Goal: Task Accomplishment & Management: Use online tool/utility

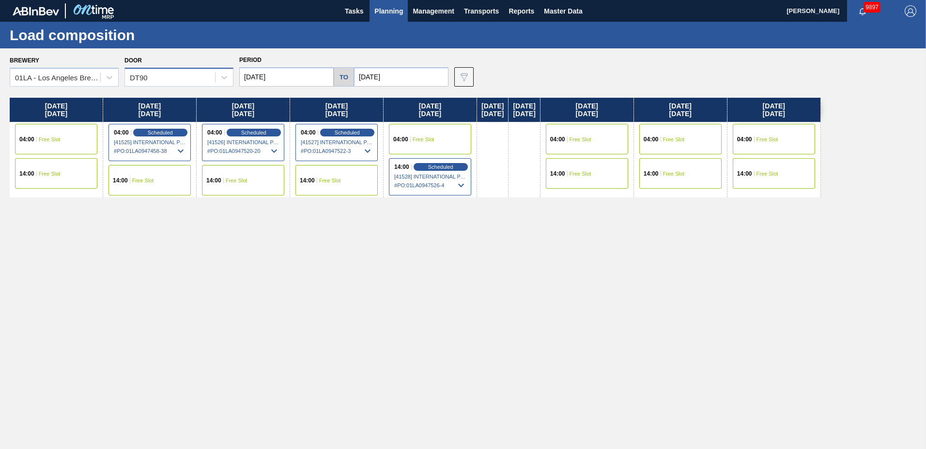
click at [175, 77] on div "DT90" at bounding box center [170, 78] width 90 height 14
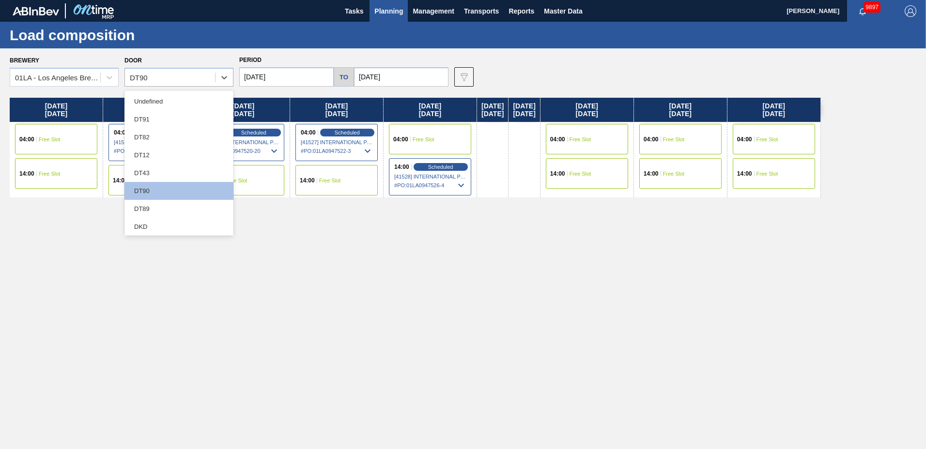
click at [151, 139] on div "DT82" at bounding box center [178, 137] width 109 height 18
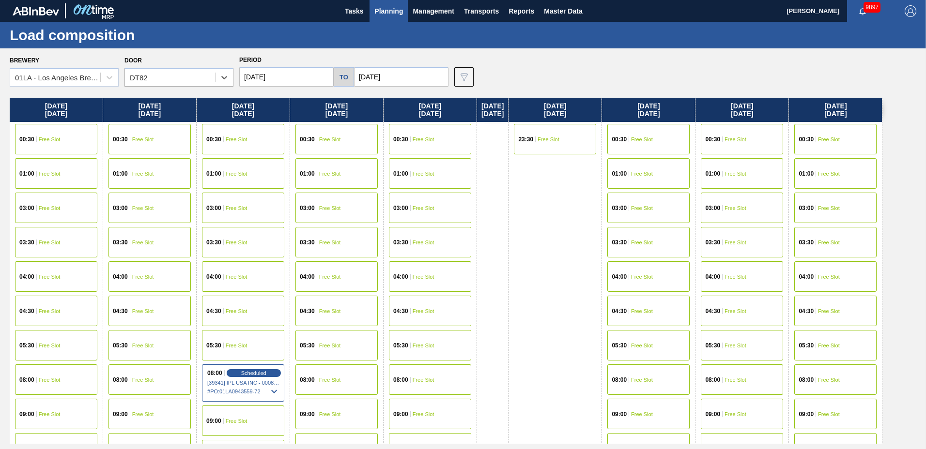
click at [312, 75] on input "[DATE]" at bounding box center [286, 76] width 94 height 19
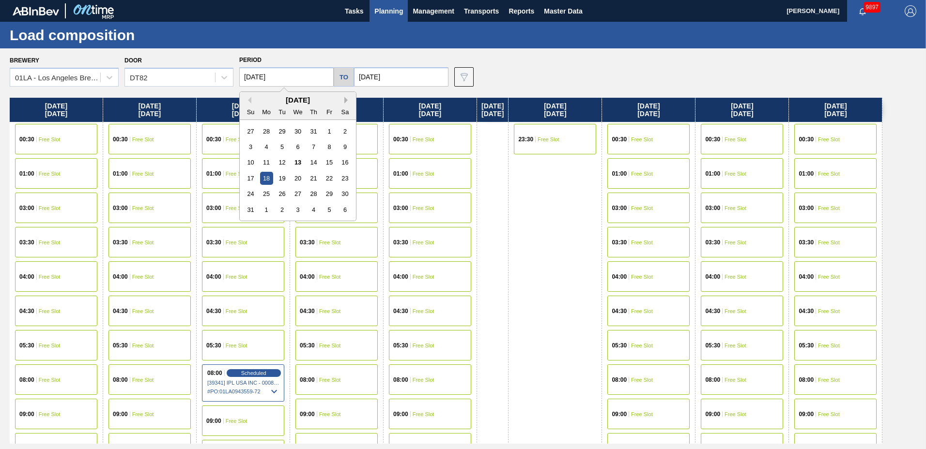
click at [345, 100] on button "Next Month" at bounding box center [347, 100] width 7 height 7
click at [265, 189] on div "29" at bounding box center [266, 193] width 13 height 13
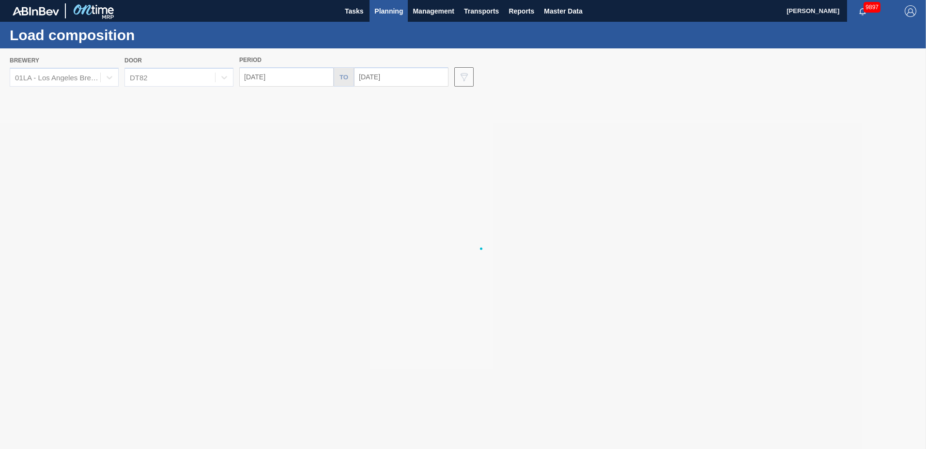
type input "[DATE]"
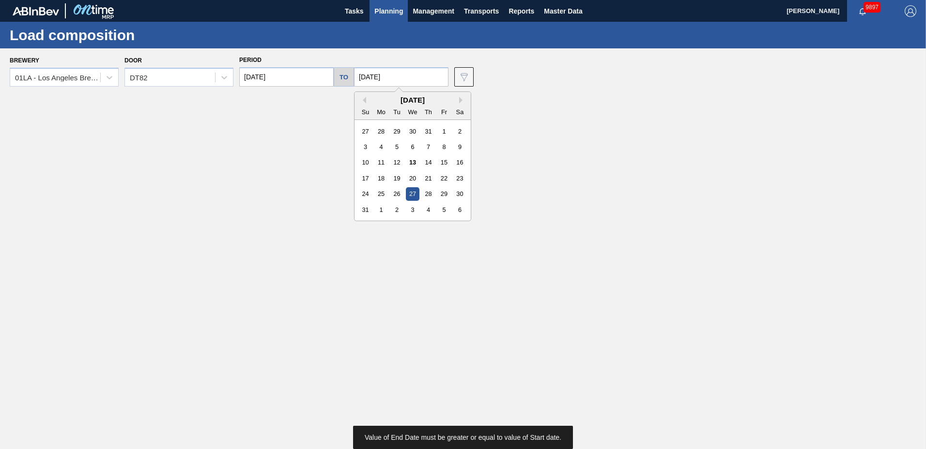
click at [415, 73] on input "[DATE]" at bounding box center [401, 76] width 94 height 19
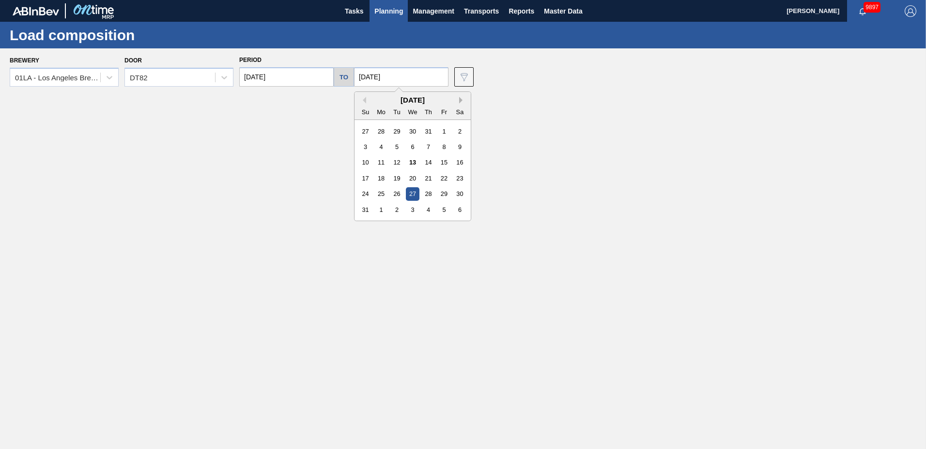
click at [459, 97] on button "Next Month" at bounding box center [462, 100] width 7 height 7
click at [439, 195] on div "3" at bounding box center [443, 193] width 13 height 13
type input "[DATE]"
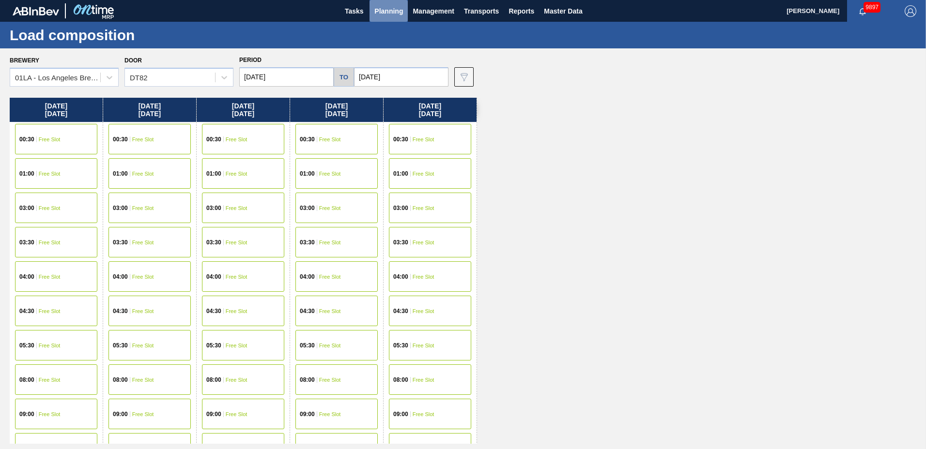
click at [390, 9] on span "Planning" at bounding box center [388, 11] width 29 height 12
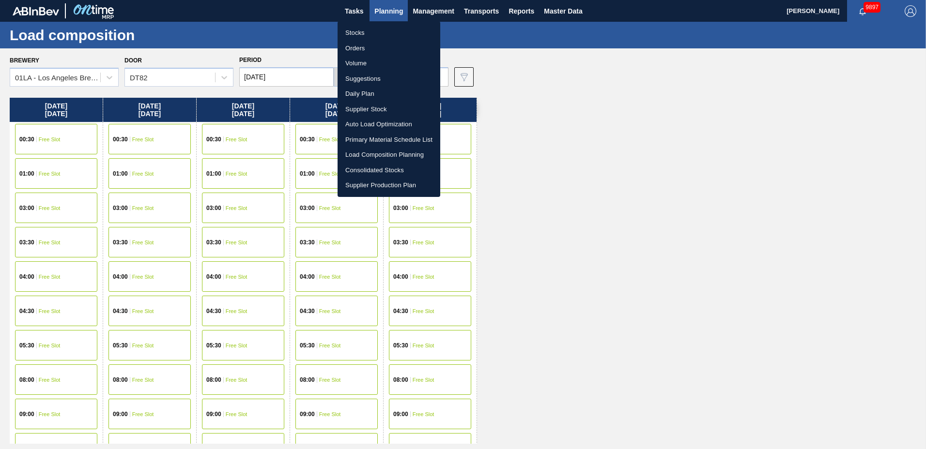
click at [376, 75] on li "Suggestions" at bounding box center [389, 78] width 103 height 15
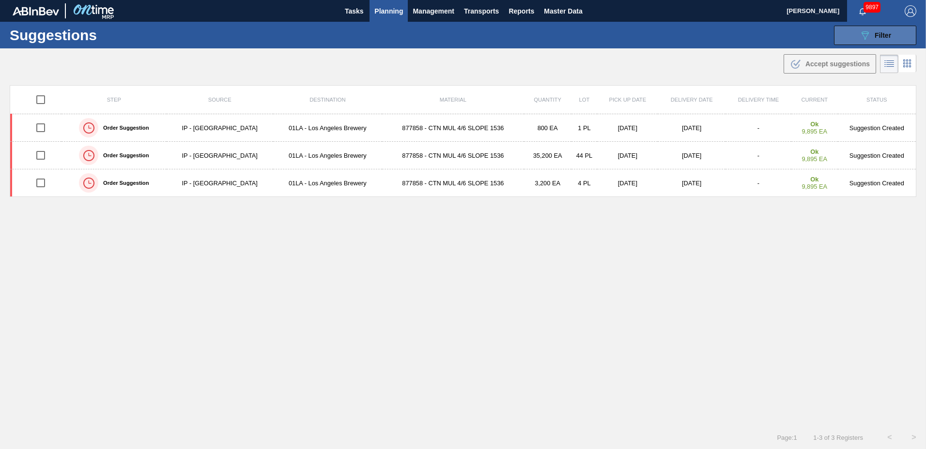
click at [878, 41] on div "089F7B8B-B2A5-4AFE-B5C0-19BA573D28AC Filter" at bounding box center [875, 36] width 32 height 12
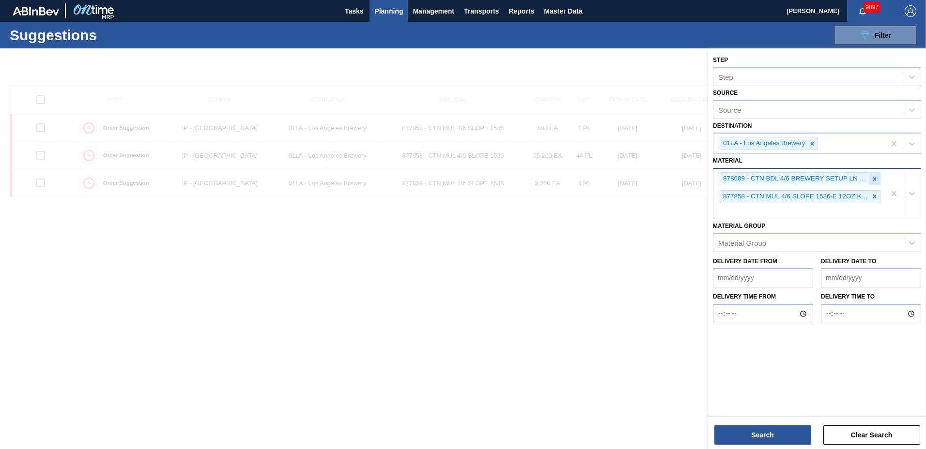
click at [871, 178] on div at bounding box center [874, 179] width 11 height 12
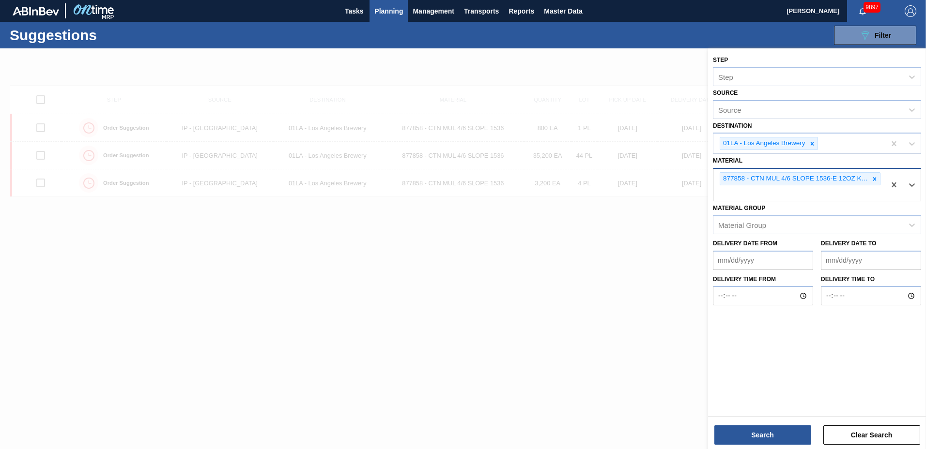
click at [872, 177] on icon at bounding box center [874, 179] width 7 height 7
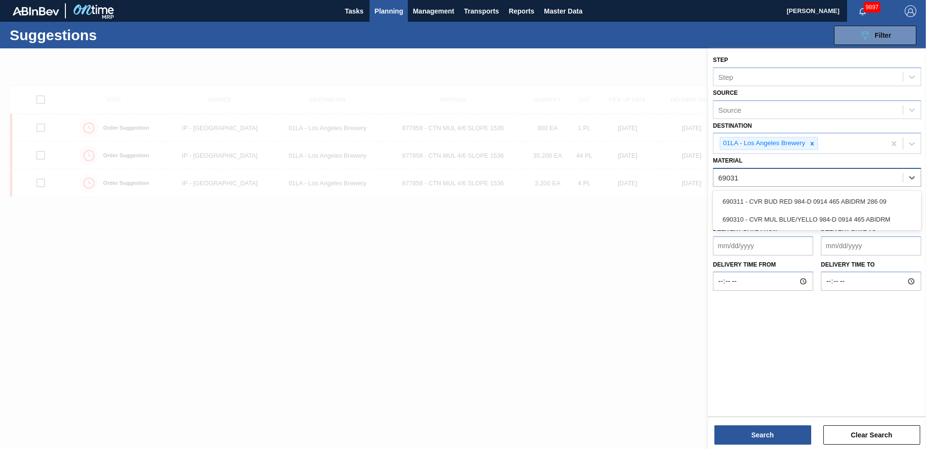
type input "690311"
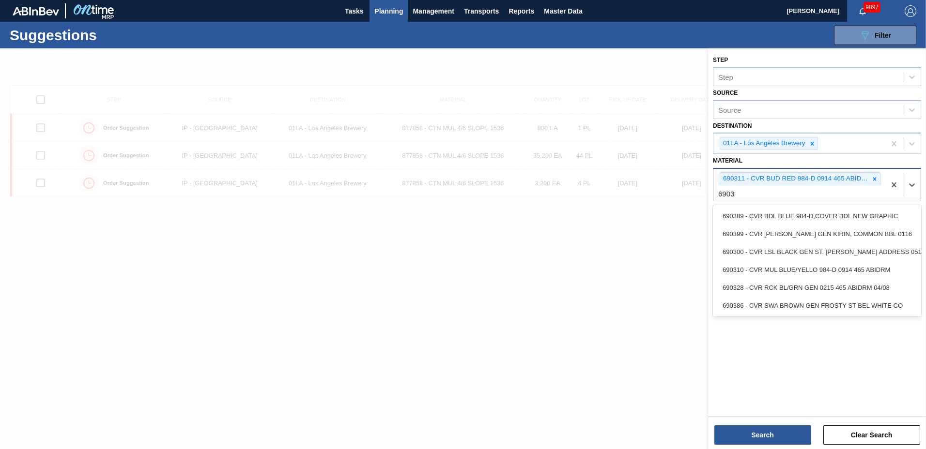
type input "690389"
type input "690578"
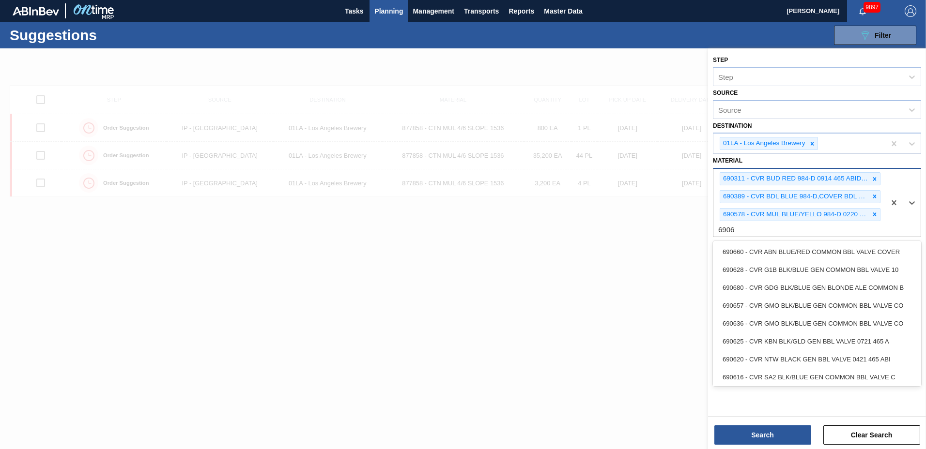
type input "690616"
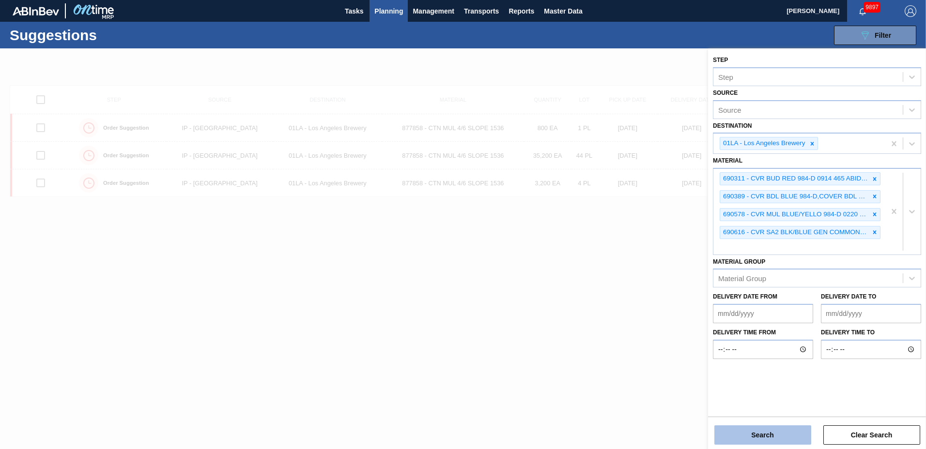
click at [779, 434] on button "Search" at bounding box center [762, 435] width 97 height 19
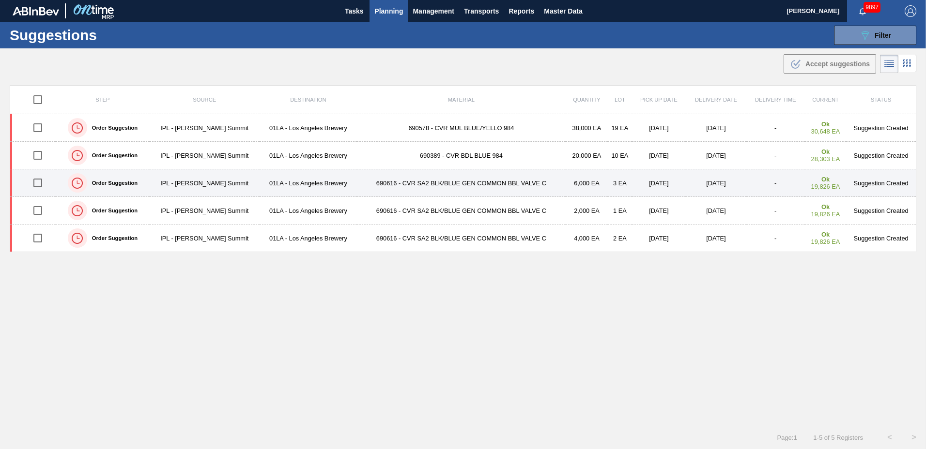
click at [40, 182] on input "checkbox" at bounding box center [38, 183] width 20 height 20
checkbox input "true"
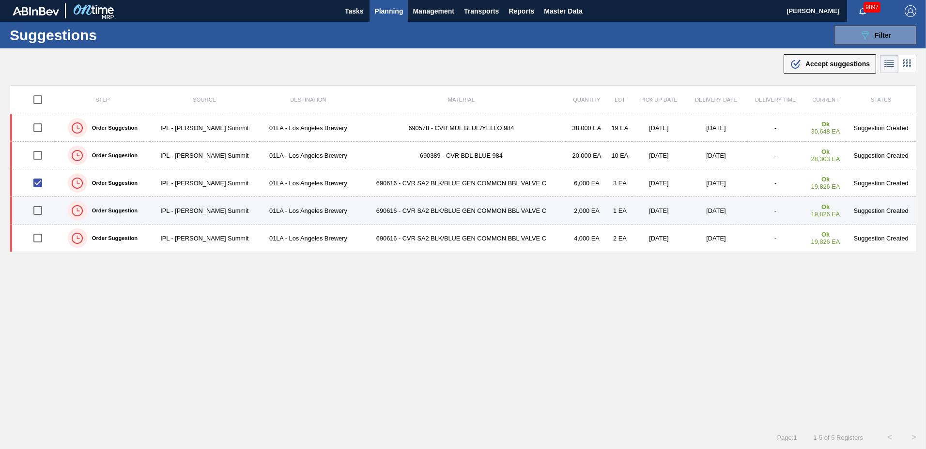
click at [39, 207] on input "checkbox" at bounding box center [38, 210] width 20 height 20
checkbox input "true"
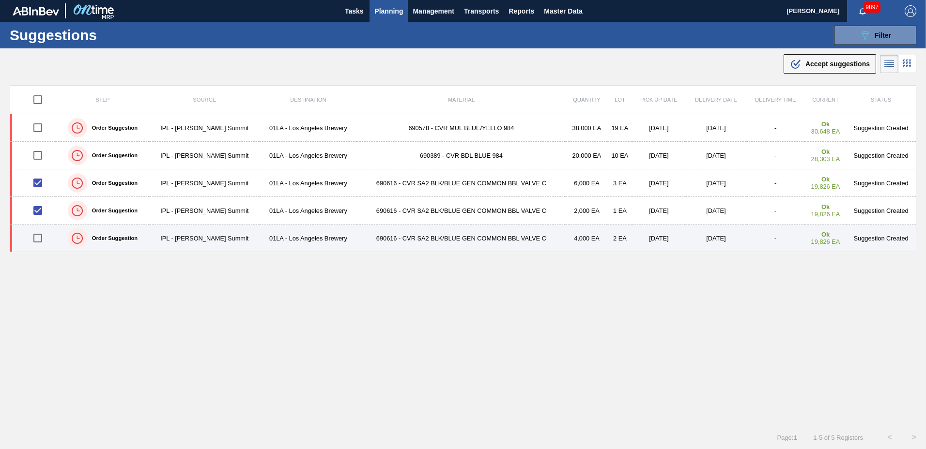
click at [39, 239] on input "checkbox" at bounding box center [38, 238] width 20 height 20
checkbox input "true"
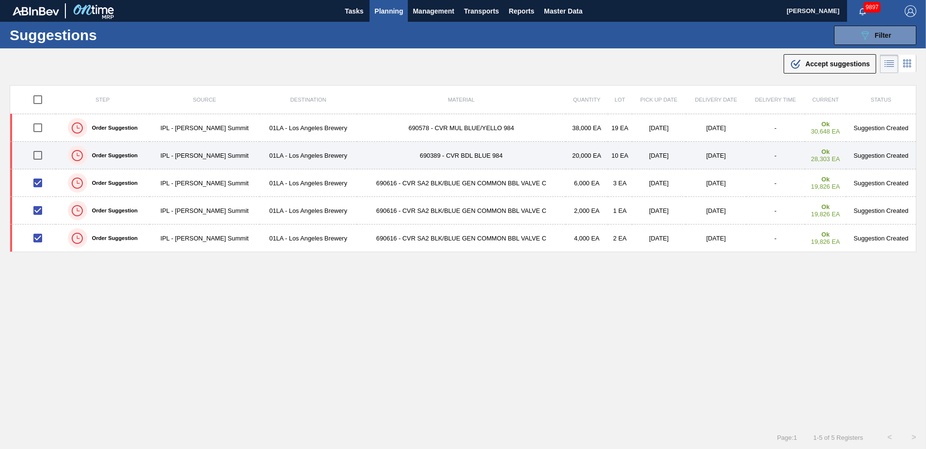
click at [36, 153] on input "checkbox" at bounding box center [38, 155] width 20 height 20
checkbox input "true"
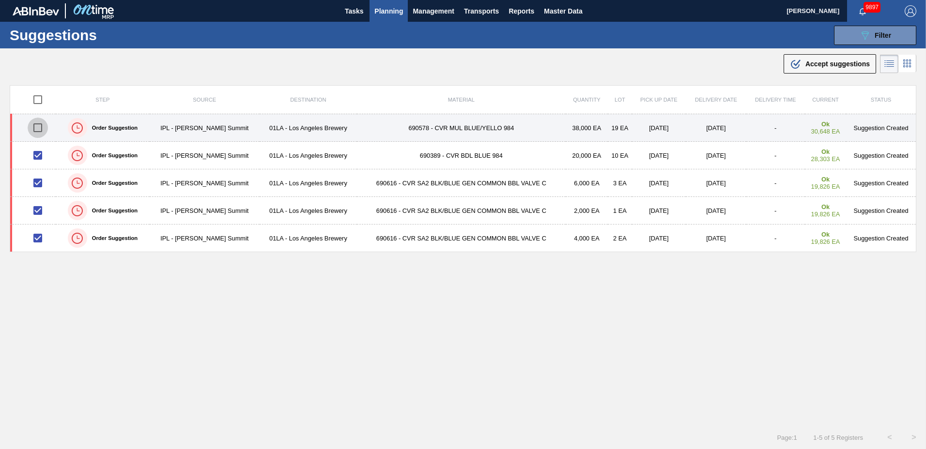
click at [40, 128] on input "checkbox" at bounding box center [38, 128] width 20 height 20
checkbox input "true"
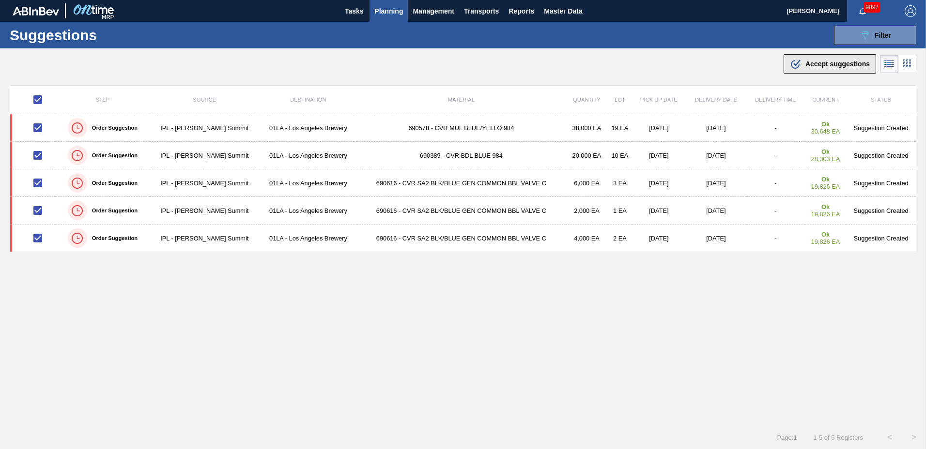
click at [844, 63] on span "Accept suggestions" at bounding box center [837, 64] width 64 height 8
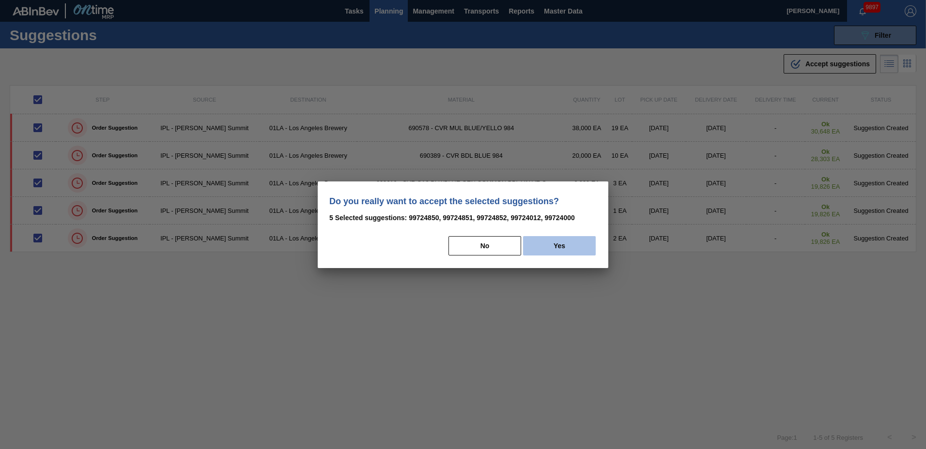
click at [562, 248] on button "Yes" at bounding box center [559, 245] width 73 height 19
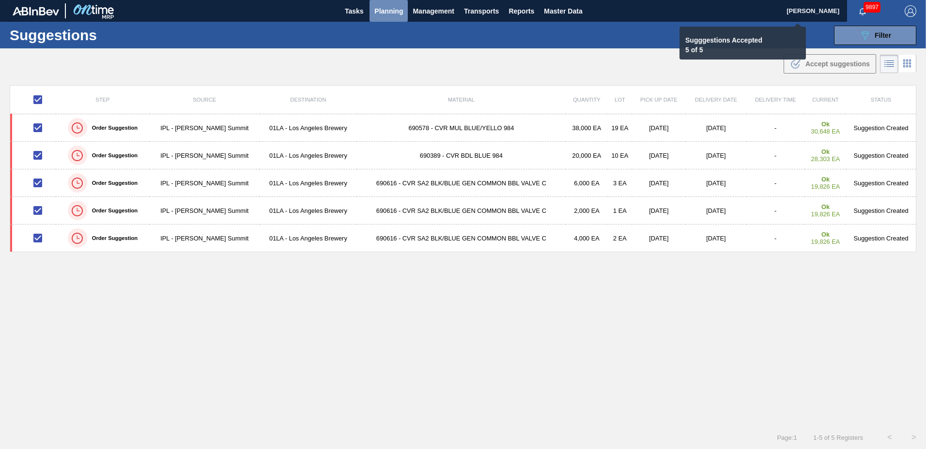
click at [386, 13] on span "Planning" at bounding box center [388, 11] width 29 height 12
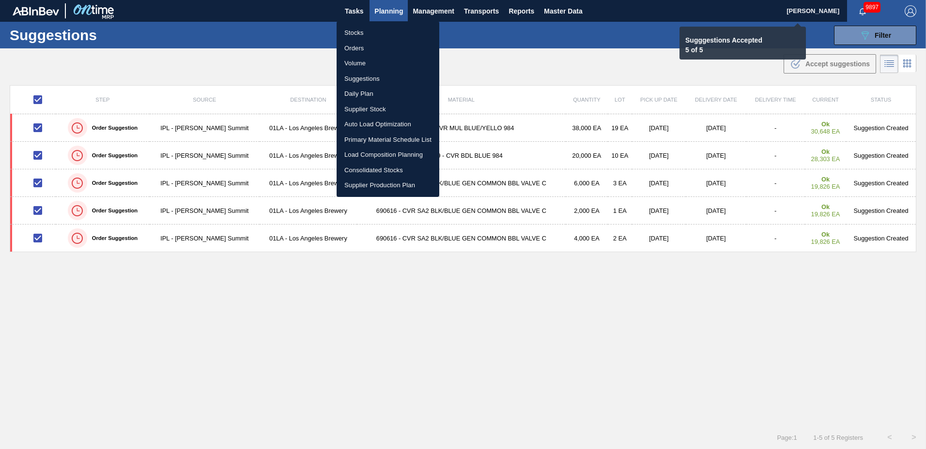
checkbox input "false"
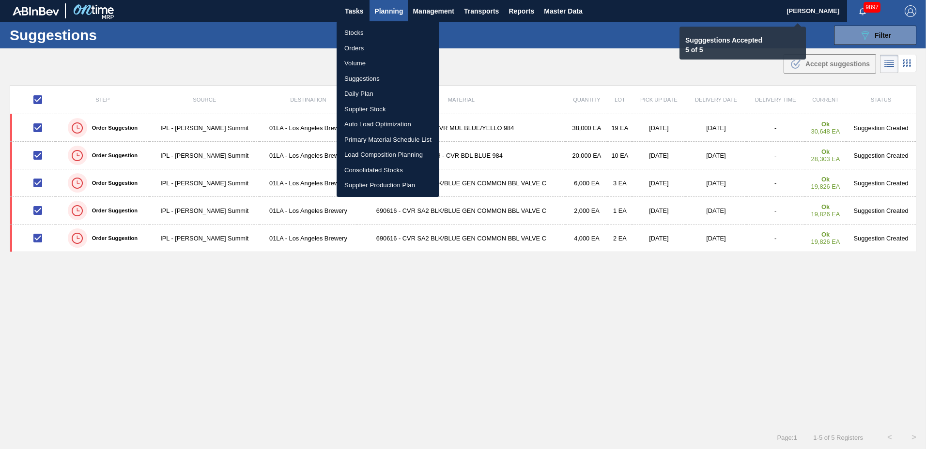
checkbox input "false"
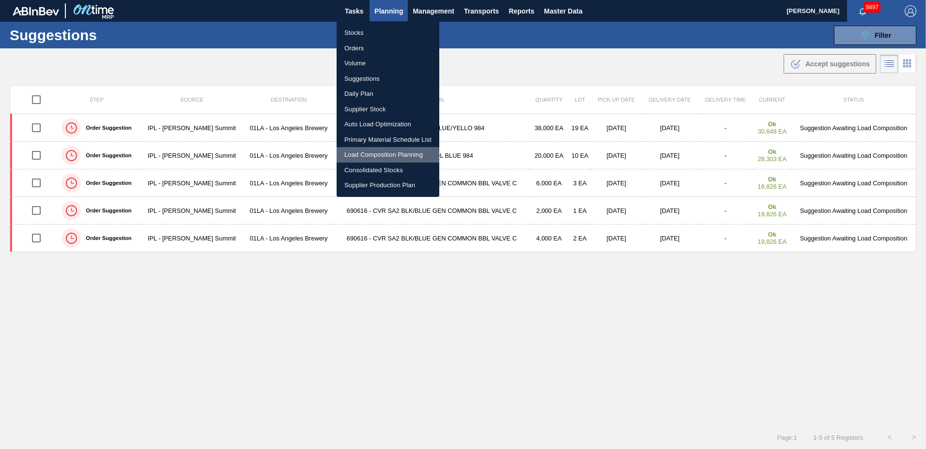
click at [368, 152] on li "Load Composition Planning" at bounding box center [388, 154] width 103 height 15
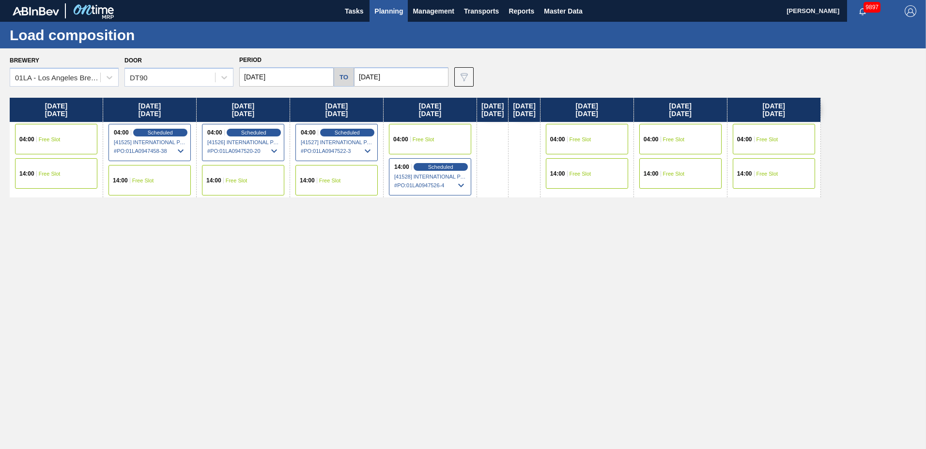
click at [289, 77] on input "[DATE]" at bounding box center [286, 76] width 94 height 19
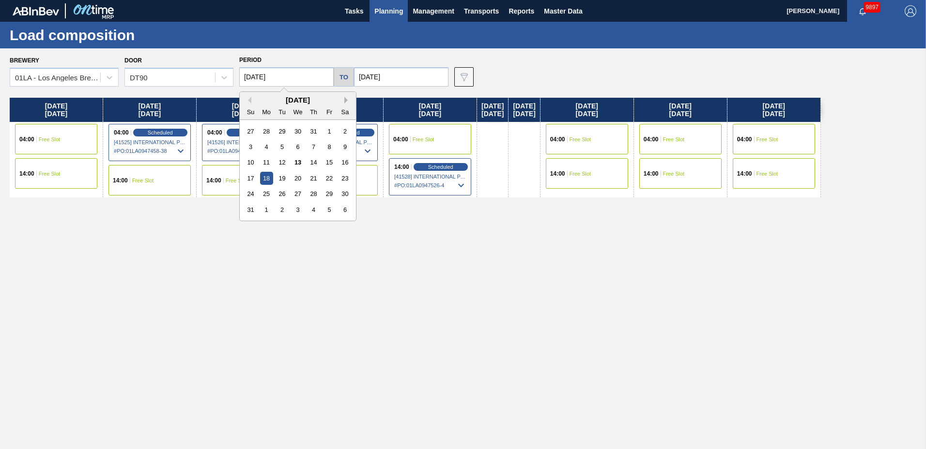
click at [349, 101] on button "Next Month" at bounding box center [347, 100] width 7 height 7
click at [262, 191] on div "29" at bounding box center [266, 193] width 13 height 13
type input "[DATE]"
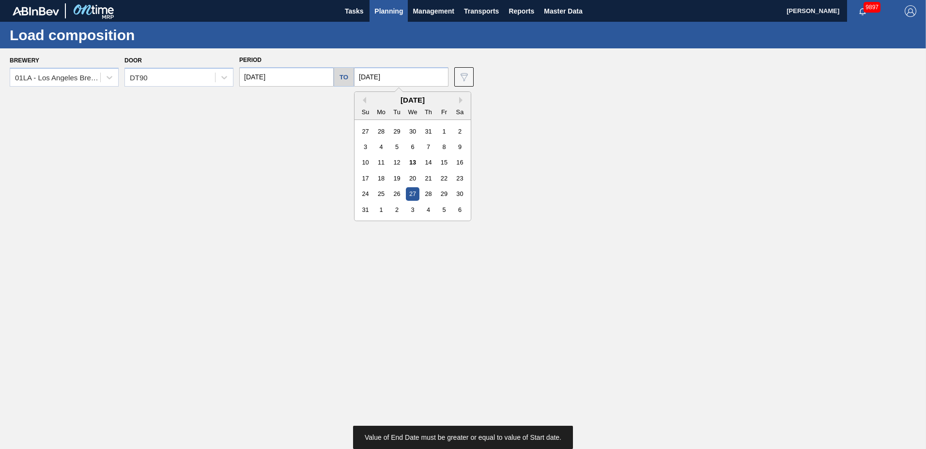
click at [403, 80] on input "[DATE]" at bounding box center [401, 76] width 94 height 19
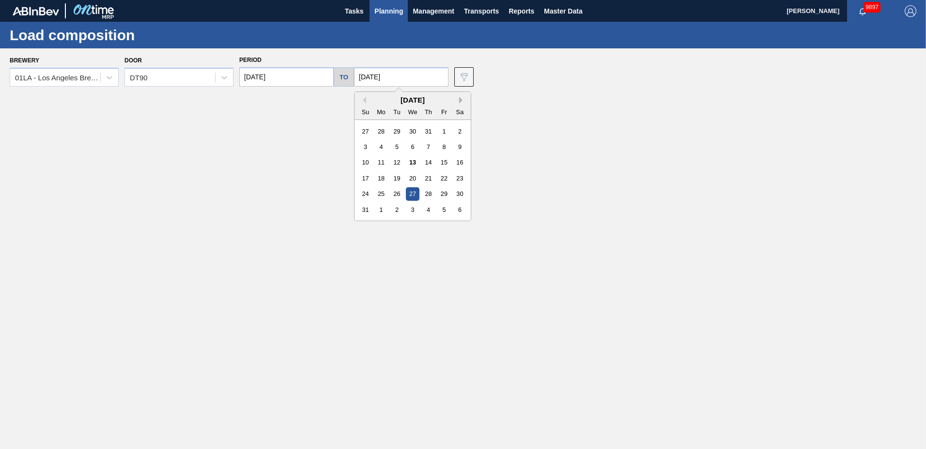
click at [460, 103] on button "Next Month" at bounding box center [462, 100] width 7 height 7
click at [422, 191] on div "2" at bounding box center [428, 193] width 13 height 13
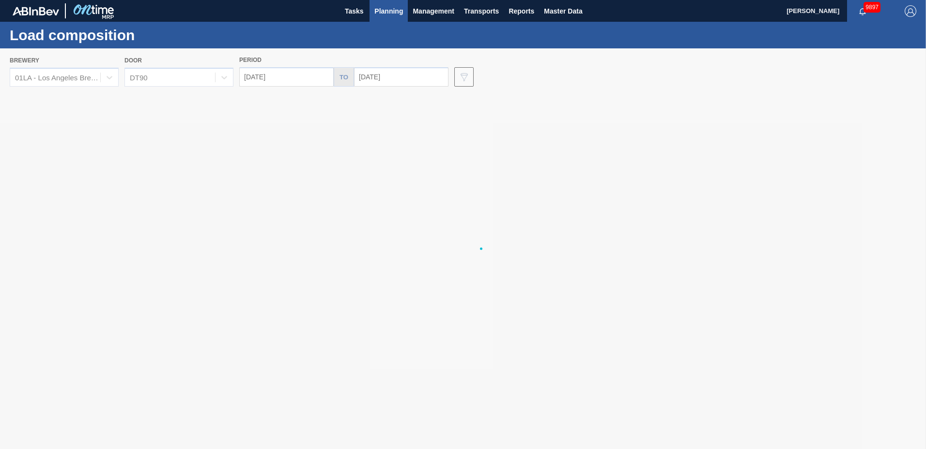
type input "[DATE]"
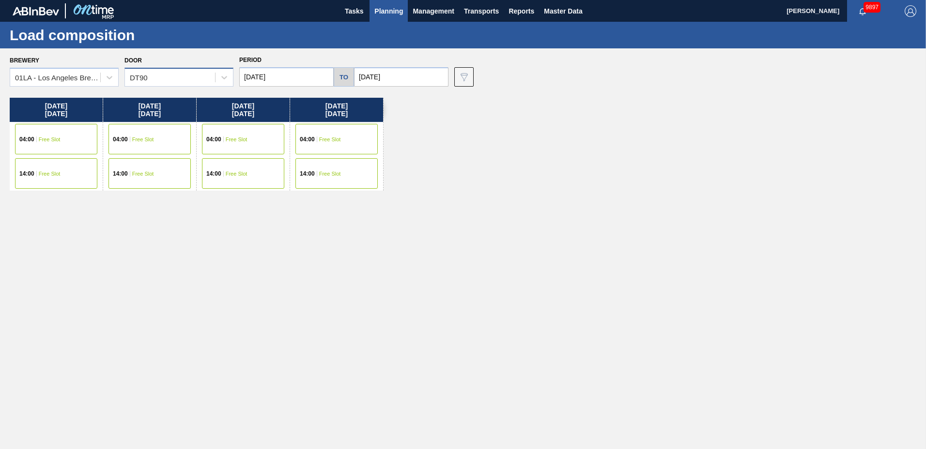
click at [178, 75] on div "DT90" at bounding box center [170, 78] width 90 height 14
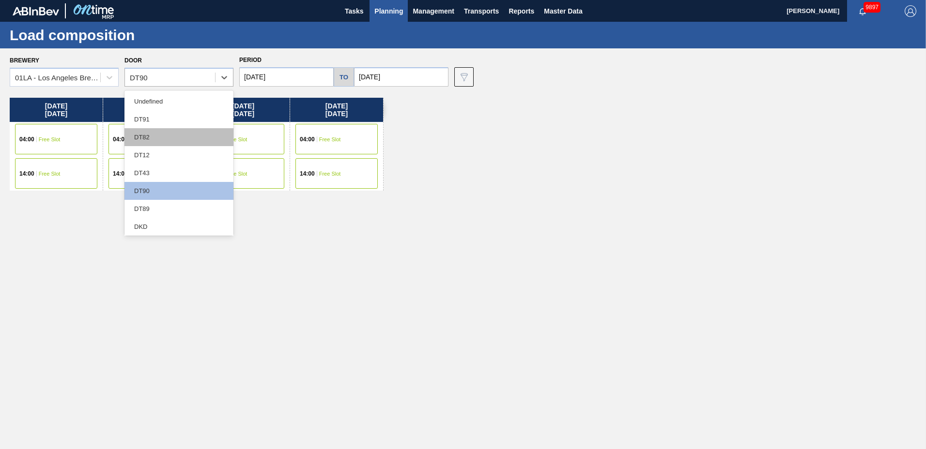
click at [165, 134] on div "DT82" at bounding box center [178, 137] width 109 height 18
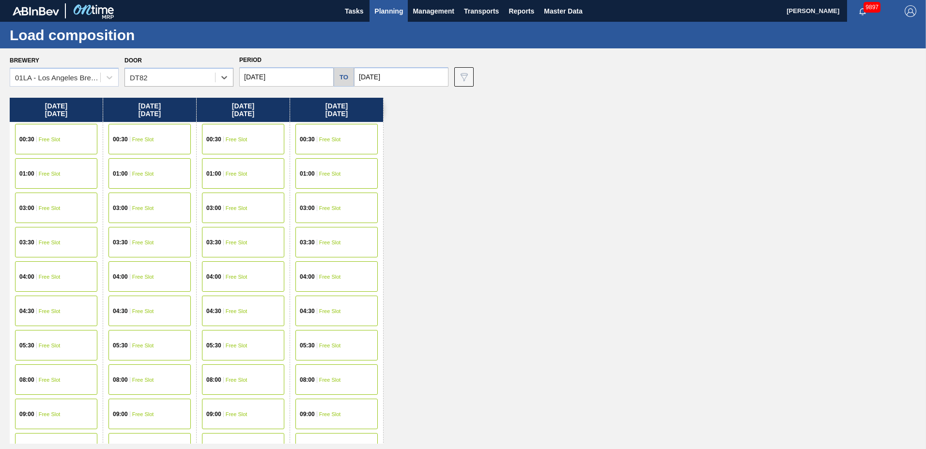
click at [149, 378] on span "Free Slot" at bounding box center [143, 380] width 22 height 6
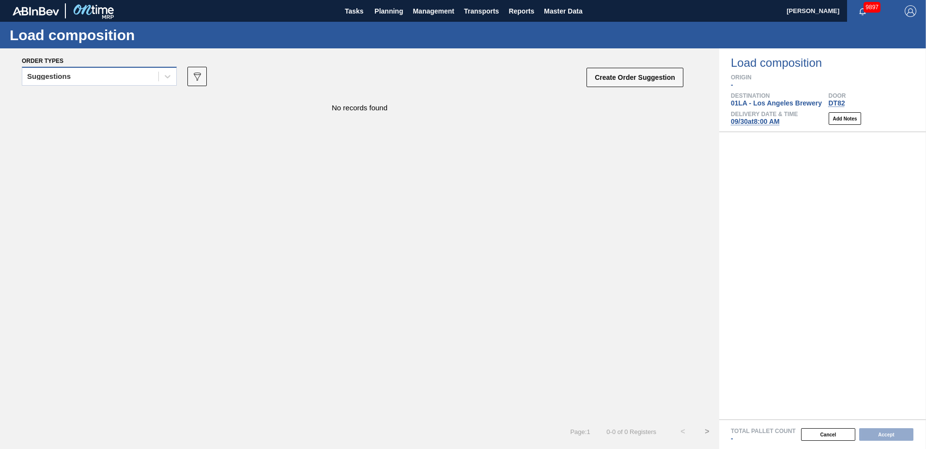
click at [93, 77] on div "Suggestions" at bounding box center [90, 77] width 136 height 14
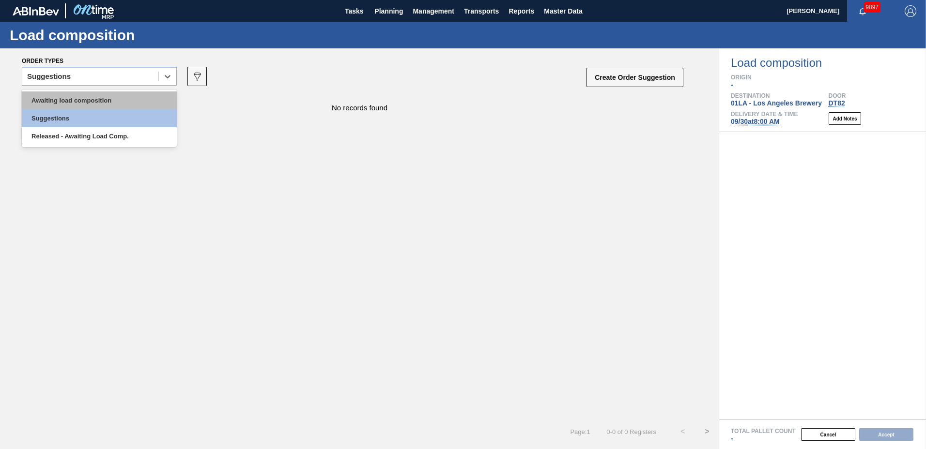
click at [90, 102] on div "Awaiting load composition" at bounding box center [99, 101] width 155 height 18
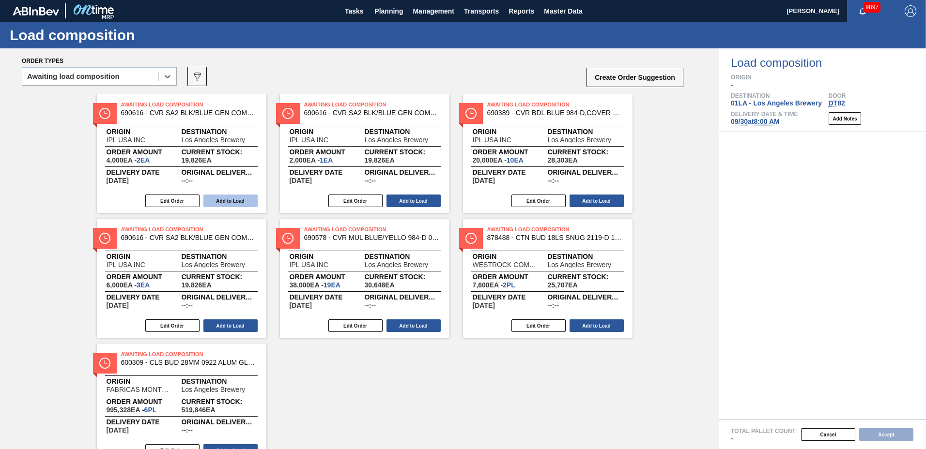
click at [246, 200] on button "Add to Load" at bounding box center [230, 201] width 54 height 13
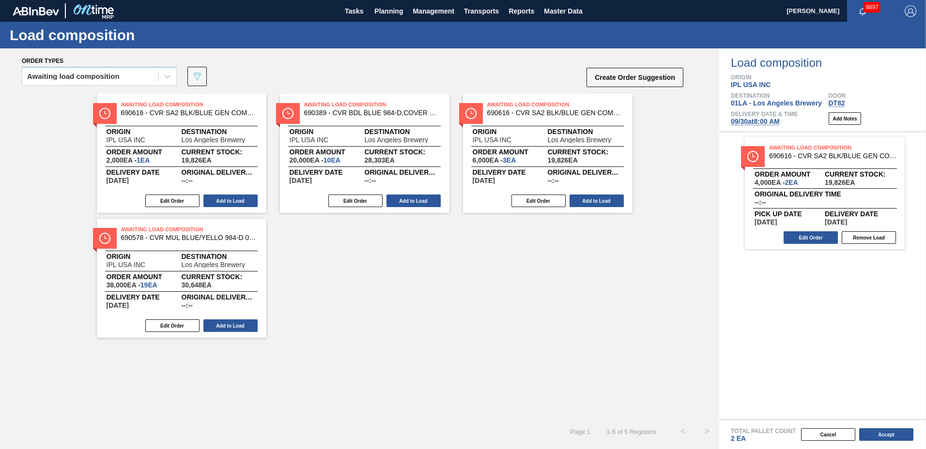
click at [246, 200] on button "Add to Load" at bounding box center [230, 201] width 54 height 13
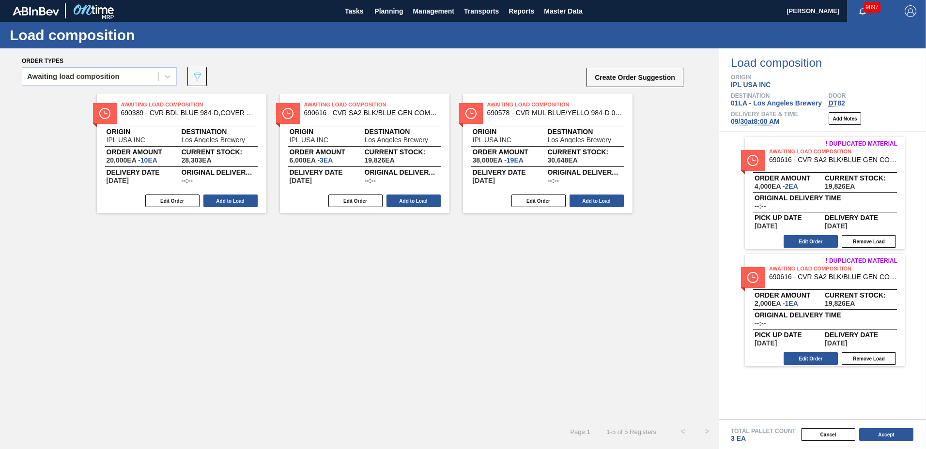
click at [246, 200] on button "Add to Load" at bounding box center [230, 201] width 54 height 13
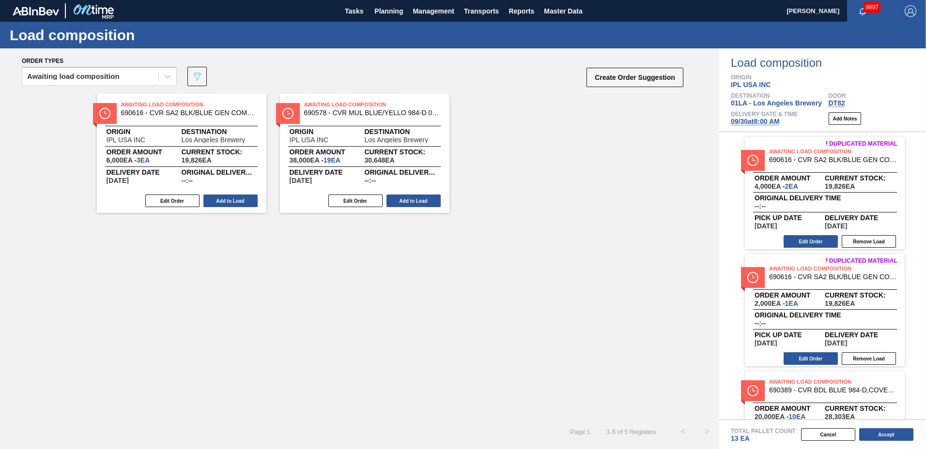
click at [246, 200] on button "Add to Load" at bounding box center [230, 201] width 54 height 13
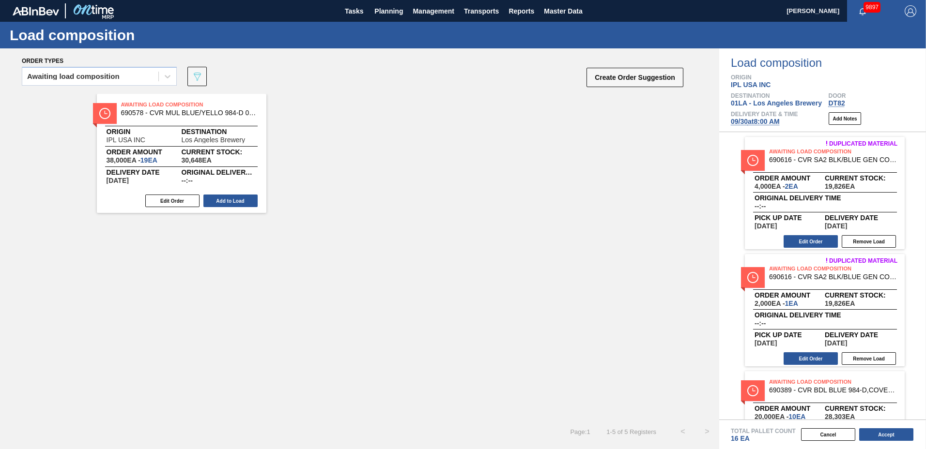
click at [246, 200] on button "Add to Load" at bounding box center [230, 201] width 54 height 13
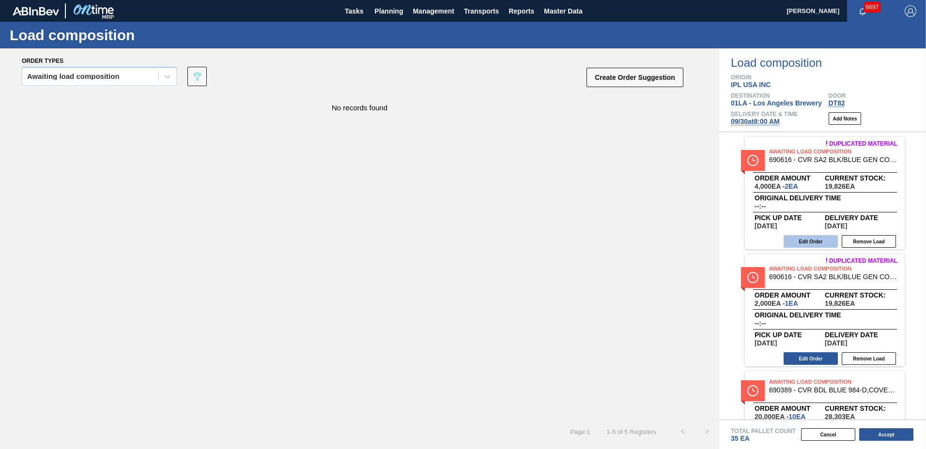
click at [813, 239] on button "Edit Order" at bounding box center [811, 241] width 54 height 13
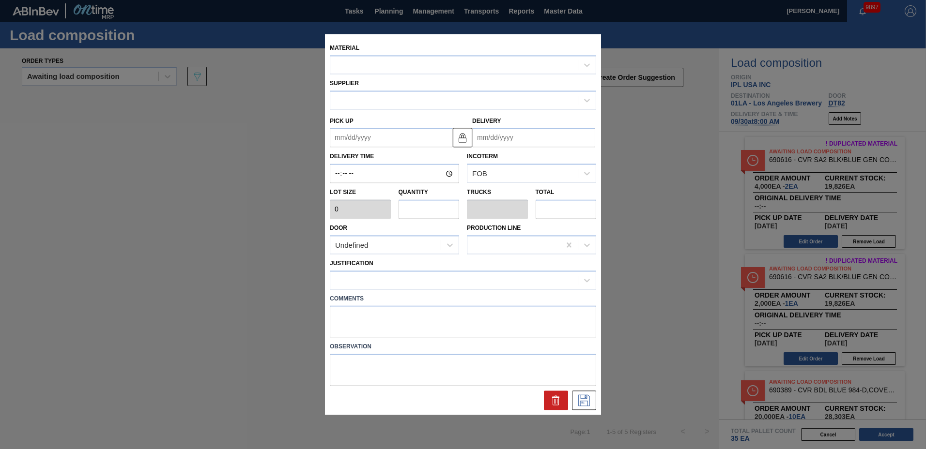
type input "2,000"
type input "2"
type input "0.004"
type input "4,000"
type up "[DATE]"
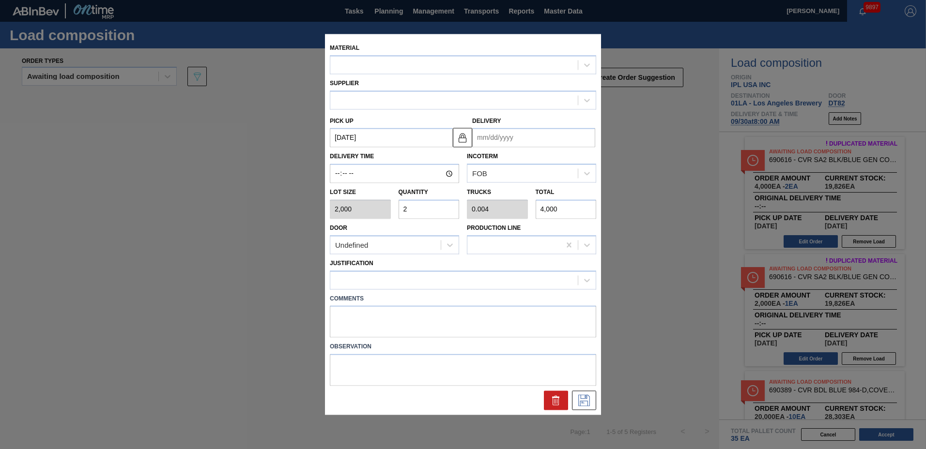
type input "[DATE]"
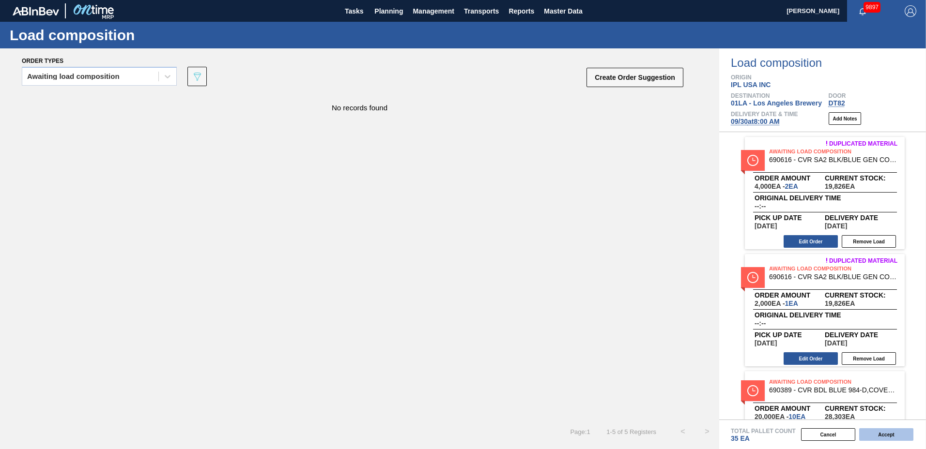
click at [883, 430] on button "Accept" at bounding box center [886, 435] width 54 height 13
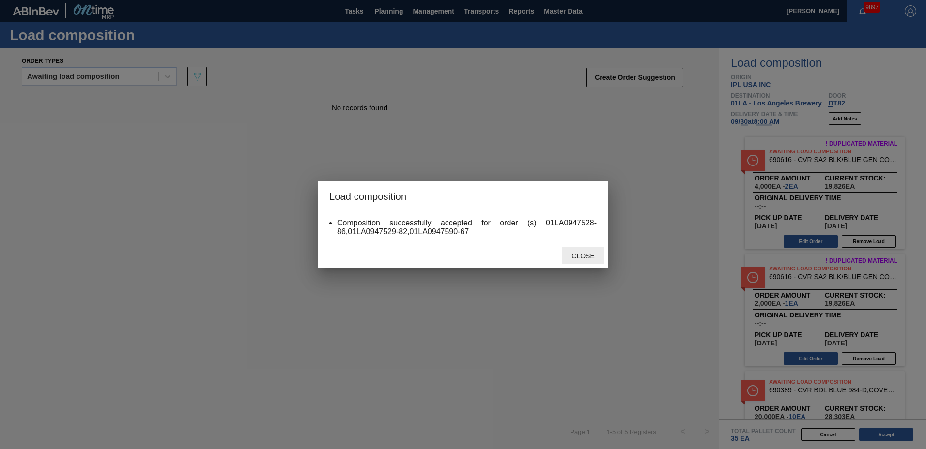
click at [574, 249] on div "Close" at bounding box center [583, 256] width 43 height 18
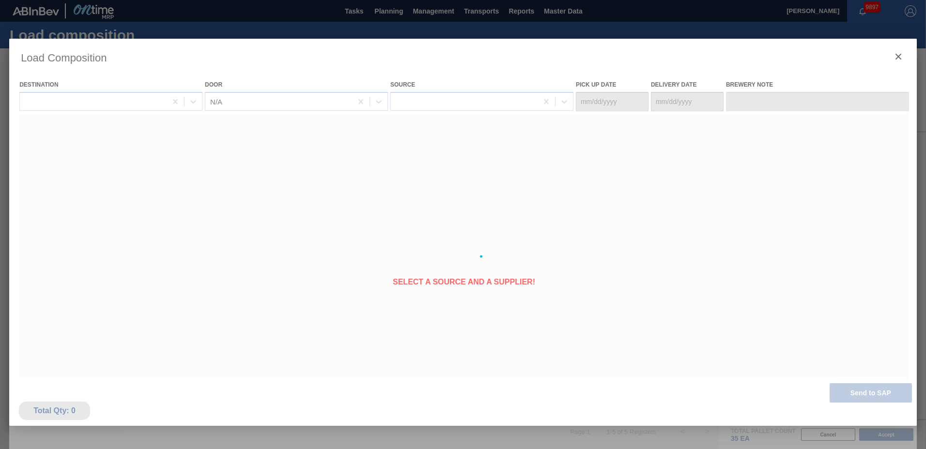
type Date "[DATE]"
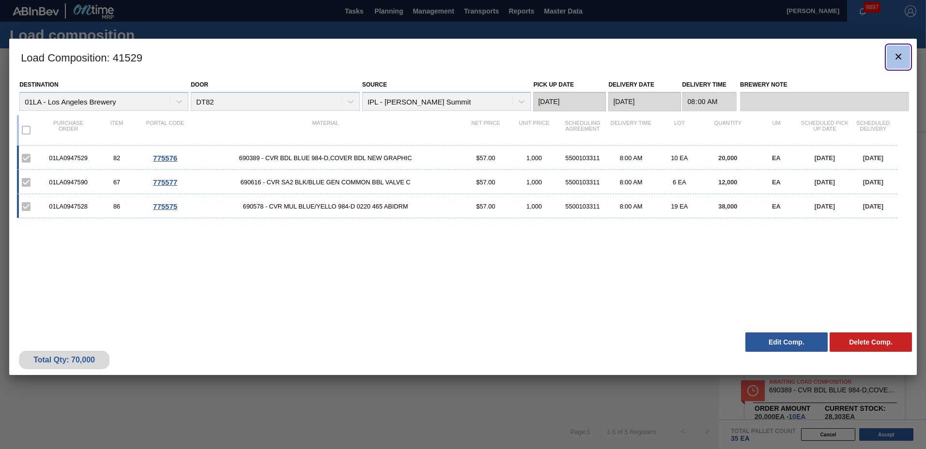
click at [899, 57] on icon "botão de ícone" at bounding box center [898, 57] width 6 height 6
